Goal: Task Accomplishment & Management: Complete application form

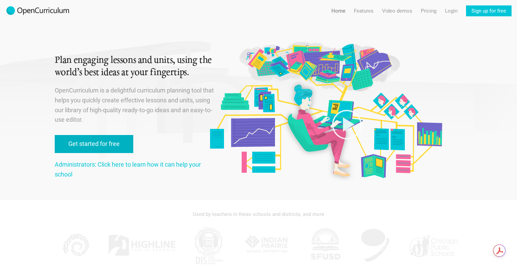
click at [119, 146] on link "Get started for free" at bounding box center [94, 144] width 78 height 18
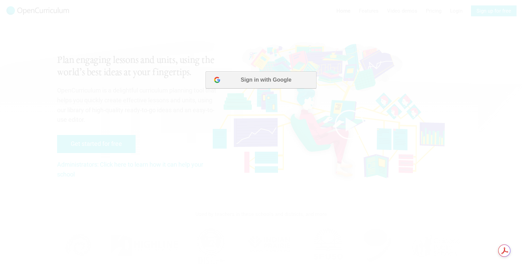
click at [268, 80] on button "Sign in with Google" at bounding box center [261, 79] width 110 height 17
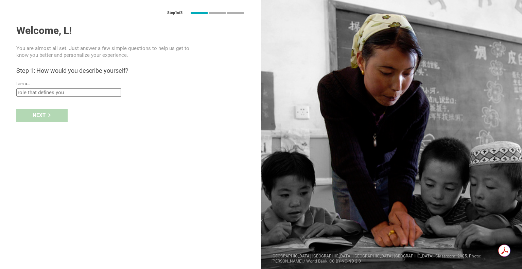
click at [109, 93] on input "text" at bounding box center [68, 92] width 105 height 8
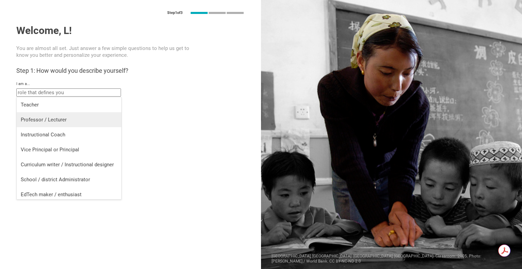
click at [86, 115] on li "Professor / Lecturer" at bounding box center [69, 119] width 105 height 15
type input "Professor / Lecturer"
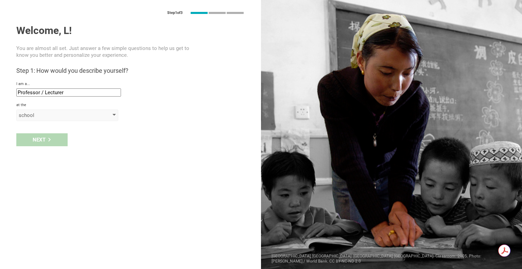
click at [112, 112] on div "school" at bounding box center [67, 115] width 102 height 12
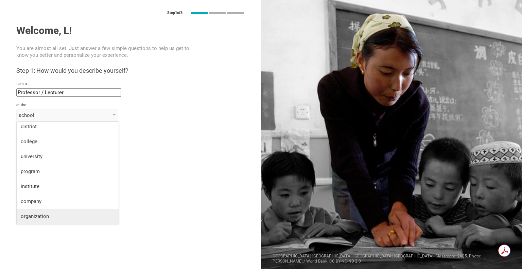
click at [48, 210] on li "organization" at bounding box center [68, 216] width 102 height 15
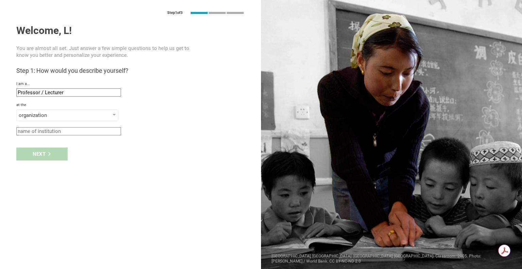
click at [48, 153] on div "Next" at bounding box center [130, 153] width 261 height 21
click at [50, 154] on div "Next" at bounding box center [130, 153] width 261 height 21
click at [115, 131] on input "text" at bounding box center [68, 131] width 105 height 8
click at [112, 132] on input "text" at bounding box center [68, 131] width 105 height 8
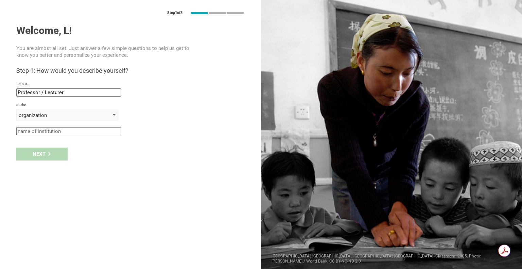
click at [114, 115] on div at bounding box center [113, 115] width 3 height 3
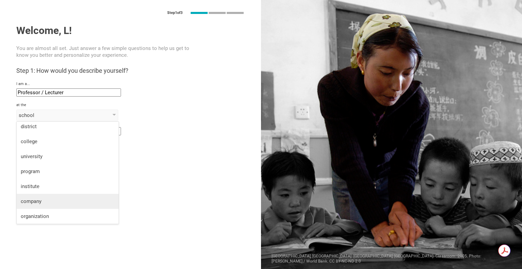
click at [48, 201] on div "company" at bounding box center [68, 201] width 94 height 7
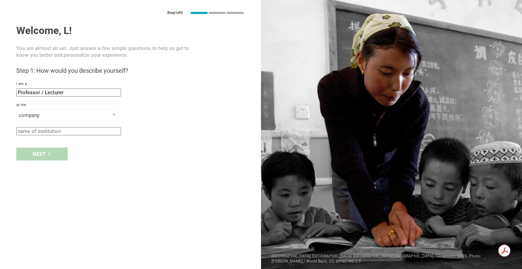
click at [75, 131] on input "text" at bounding box center [68, 131] width 105 height 8
type input "Millinium"
click at [47, 154] on div "Next" at bounding box center [41, 153] width 51 height 13
type input "[GEOGRAPHIC_DATA], [US_STATE]"
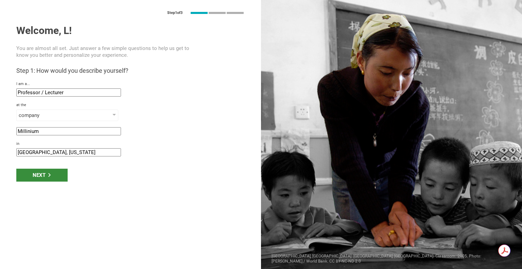
click at [45, 175] on div "Next" at bounding box center [41, 174] width 51 height 13
click at [43, 175] on div "Next" at bounding box center [41, 174] width 51 height 13
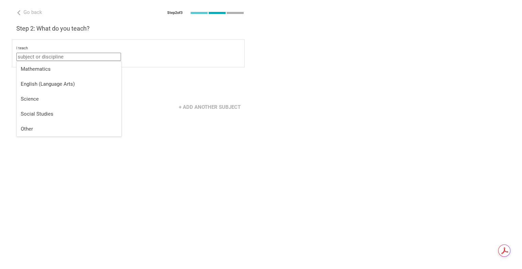
click at [111, 56] on input "text" at bounding box center [68, 57] width 105 height 8
click at [44, 135] on li "Other" at bounding box center [69, 128] width 105 height 15
type input "Other"
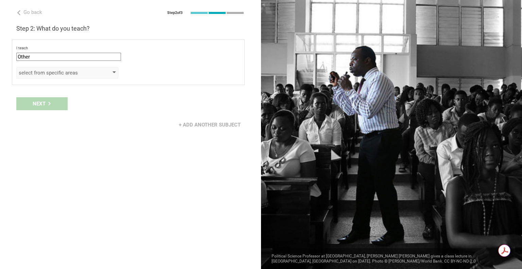
click at [113, 69] on div "select from specific areas" at bounding box center [67, 73] width 102 height 12
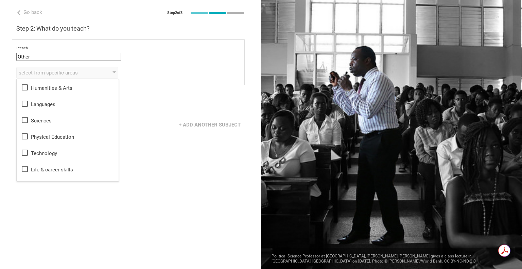
scroll to position [12, 0]
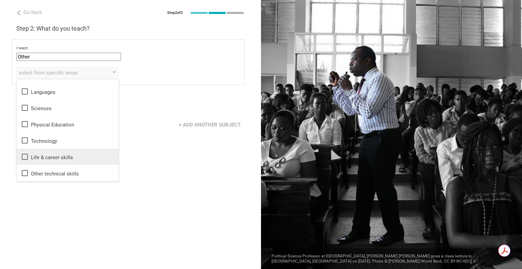
click at [67, 160] on div "Life & career skills" at bounding box center [68, 157] width 94 height 8
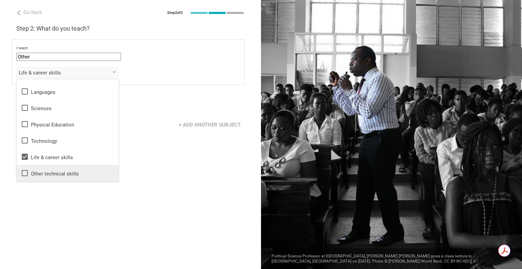
click at [82, 171] on div "Other technical skills" at bounding box center [68, 173] width 94 height 8
click at [150, 130] on div "+ Add another subject" at bounding box center [130, 124] width 261 height 21
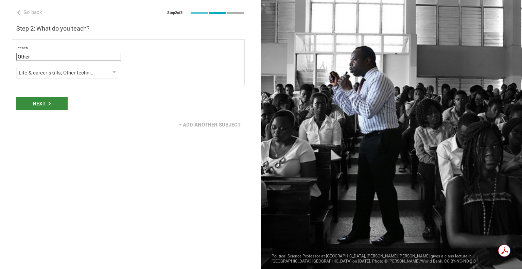
click at [53, 104] on div "Next" at bounding box center [41, 103] width 51 height 13
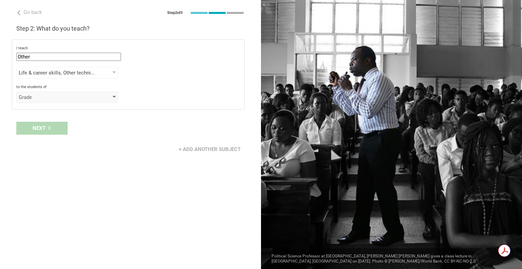
click at [116, 93] on div "Grade" at bounding box center [67, 97] width 102 height 12
click at [146, 153] on div "+ Add another subject" at bounding box center [130, 149] width 261 height 21
